Goal: Task Accomplishment & Management: Complete application form

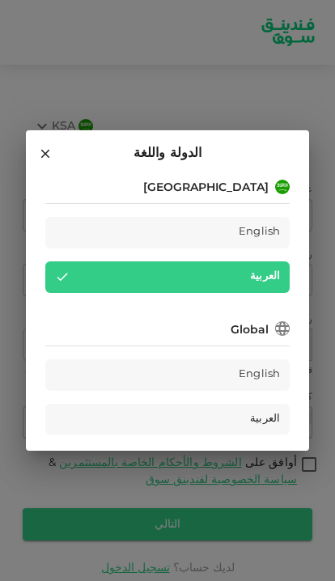
click at [272, 346] on div "Global English العربية" at bounding box center [167, 377] width 244 height 116
click at [270, 335] on div "Global" at bounding box center [167, 329] width 244 height 20
click at [265, 420] on span "العربية" at bounding box center [265, 419] width 30 height 19
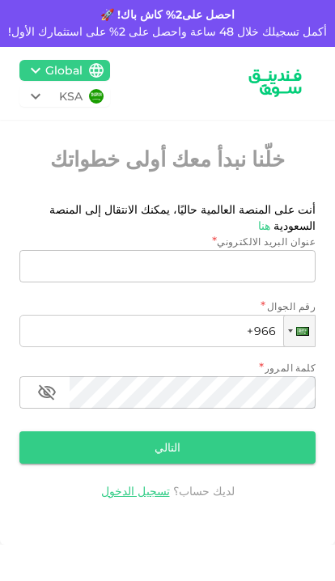
click at [55, 65] on div "Global" at bounding box center [63, 70] width 37 height 17
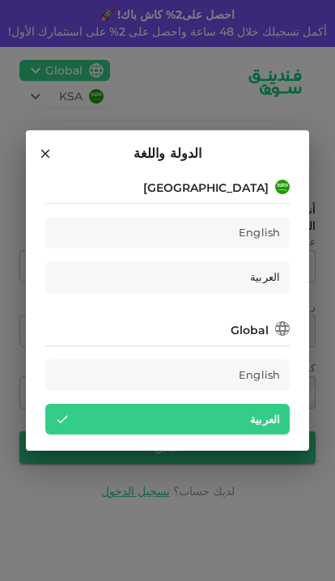
click at [220, 412] on div "العربية" at bounding box center [167, 419] width 244 height 32
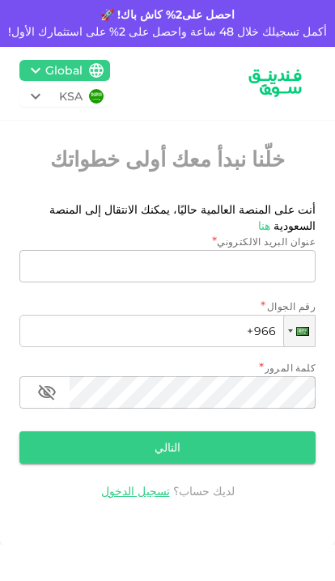
click at [58, 234] on div "عنوان البريد الالكتروني *" at bounding box center [167, 242] width 296 height 16
click at [63, 205] on span "أنت على المنصة العالمية حاليًا، يمكنك الانتقال إلى المنصة السعودية" at bounding box center [182, 217] width 266 height 31
click at [60, 201] on div "خلّنا نبدأ معك أولى خطواتك" at bounding box center [167, 172] width 296 height 57
click at [258, 218] on link "هنا" at bounding box center [264, 225] width 12 height 15
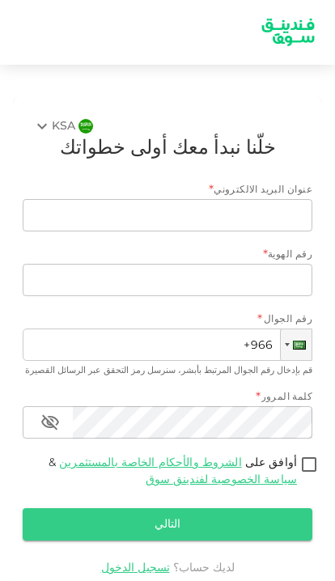
click at [217, 328] on input "+966" at bounding box center [167, 344] width 289 height 32
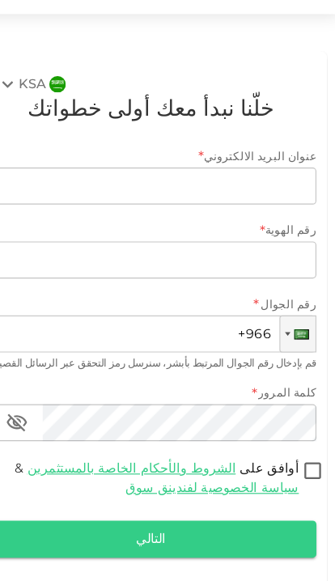
click at [114, 199] on input "عنوان البريد الالكتروني" at bounding box center [176, 215] width 272 height 32
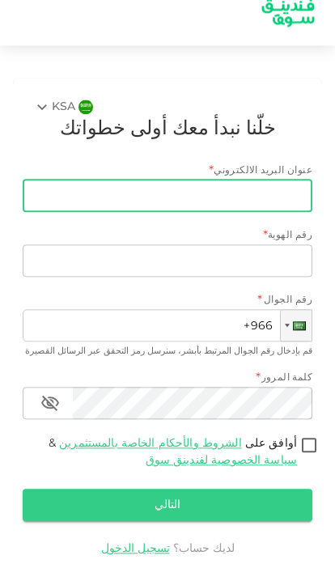
click at [137, 199] on input "عنوان البريد الالكتروني" at bounding box center [176, 215] width 272 height 32
click at [137, 183] on div "عنوان البريد الالكتروني *" at bounding box center [167, 191] width 289 height 16
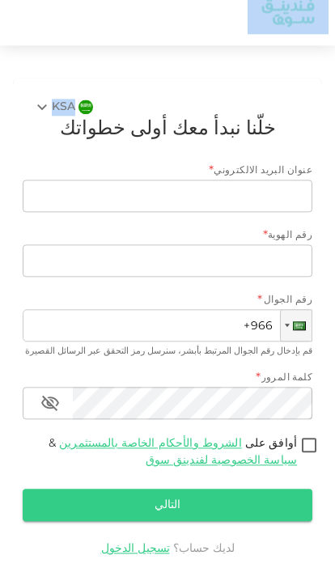
scroll to position [19, 0]
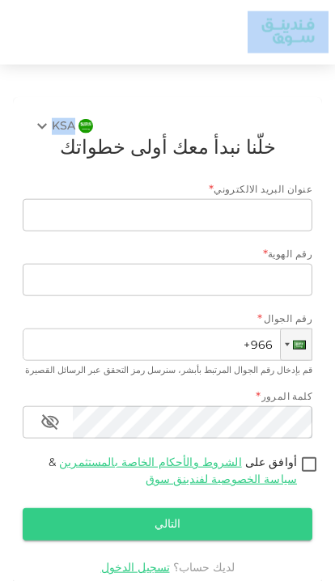
click at [138, 562] on link "تسجيل الدخول" at bounding box center [135, 567] width 69 height 11
